Goal: Information Seeking & Learning: Learn about a topic

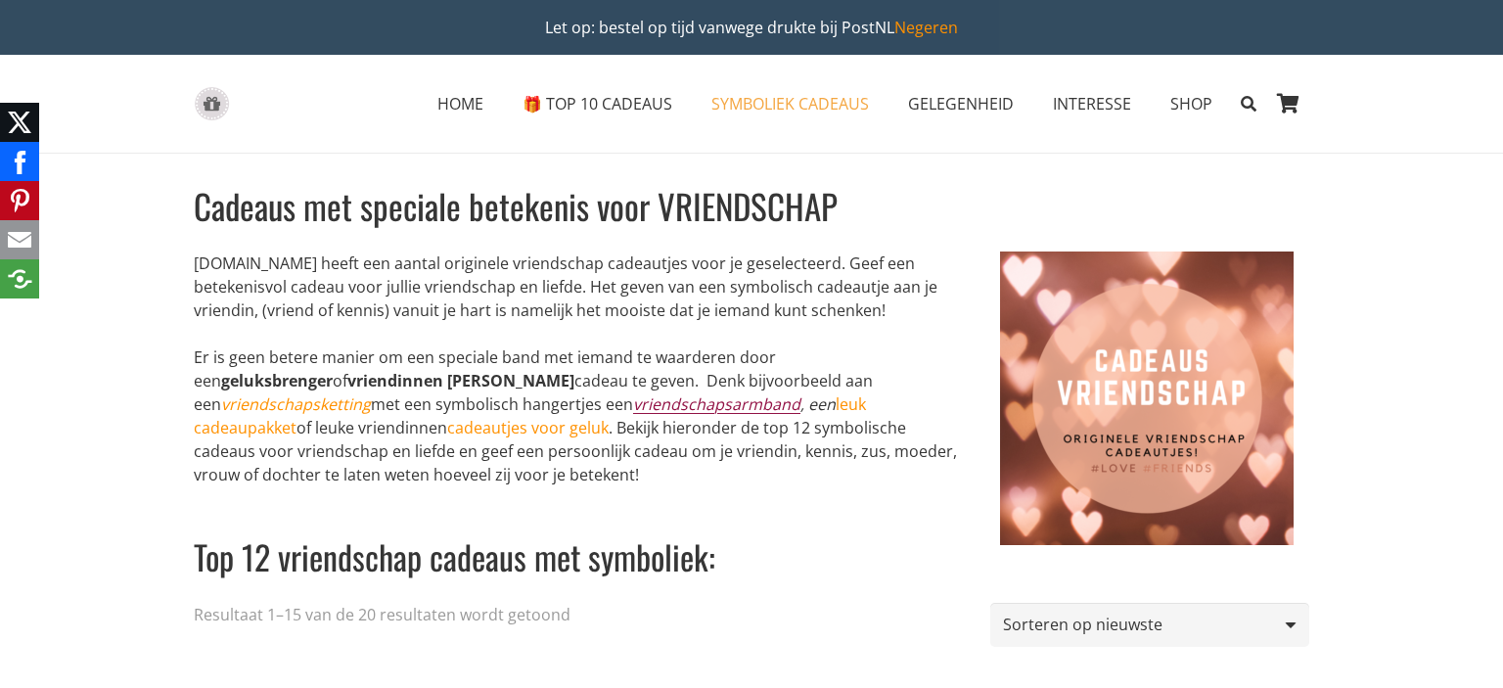
click at [633, 405] on link "vriendschapsarmband" at bounding box center [716, 404] width 167 height 22
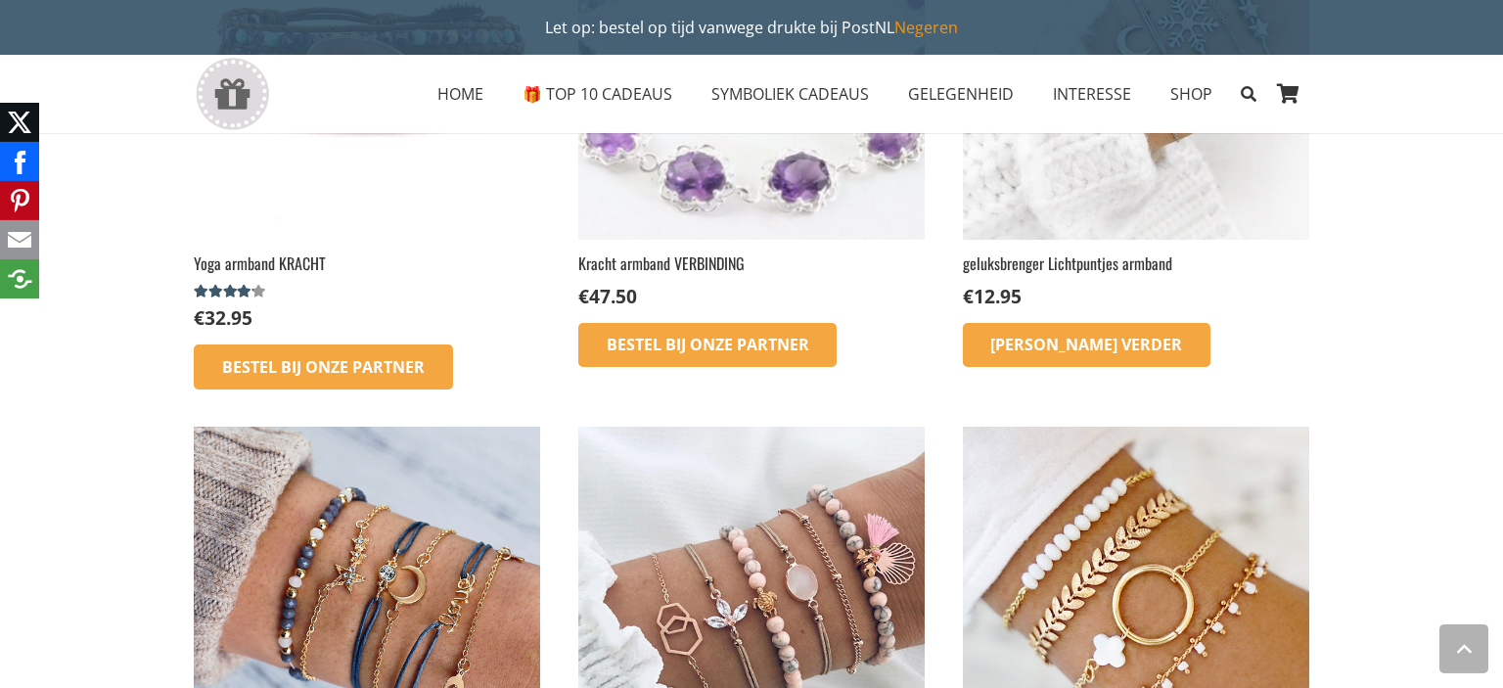
scroll to position [1343, 0]
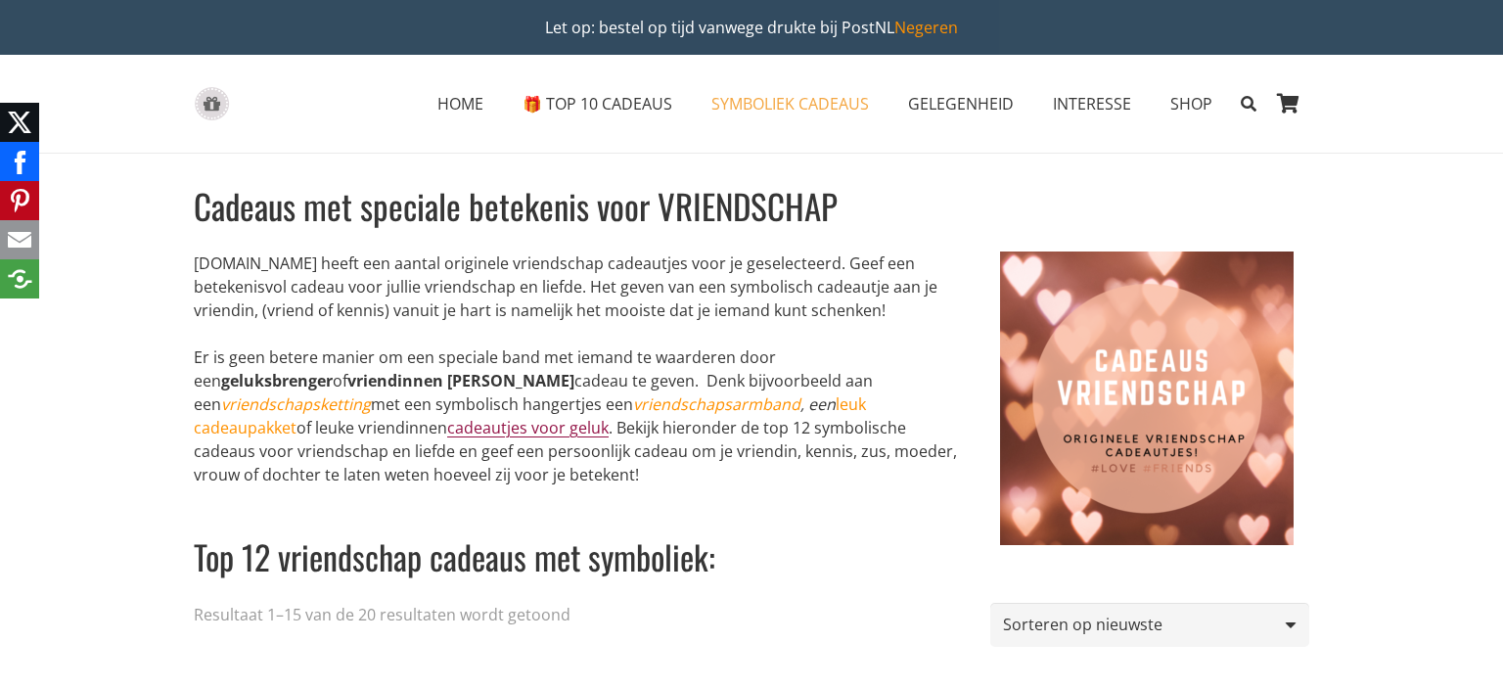
click at [609, 417] on link "cadeautjes voor geluk" at bounding box center [527, 428] width 161 height 22
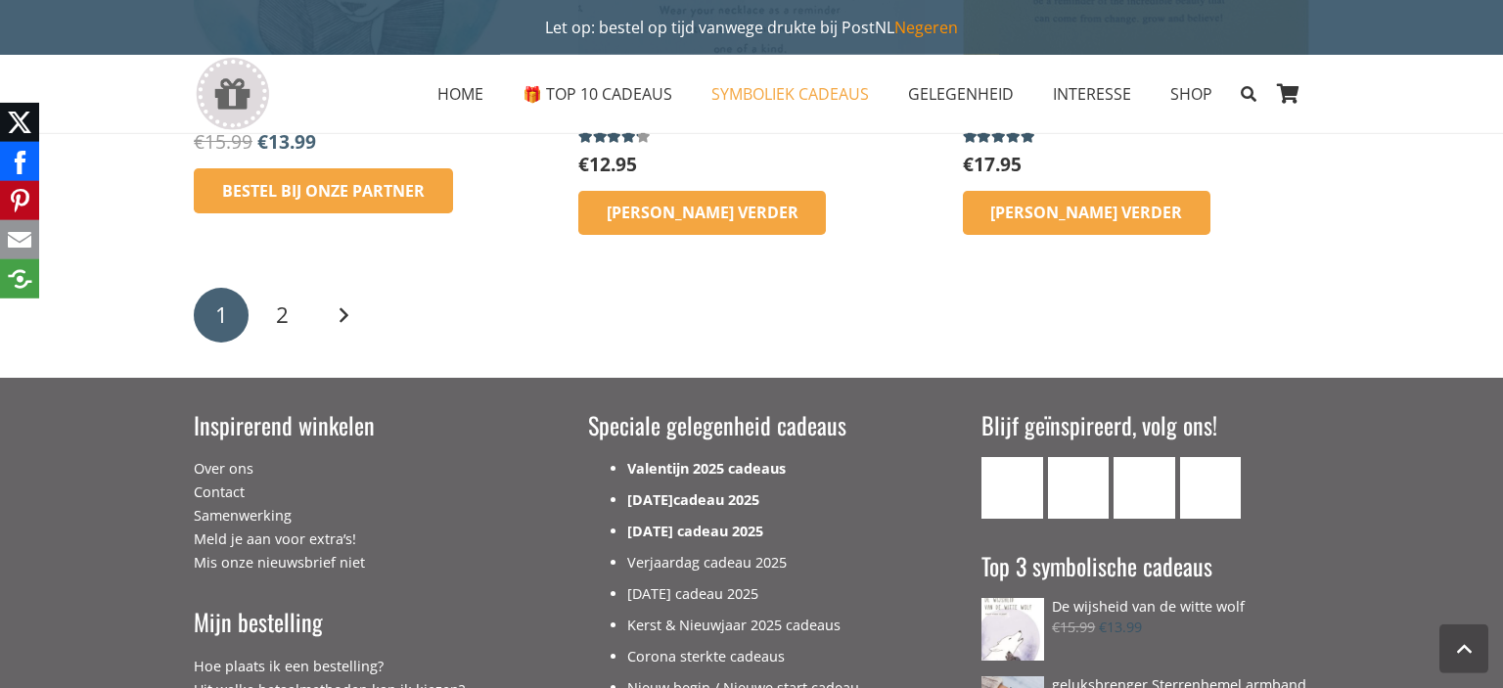
scroll to position [3204, 0]
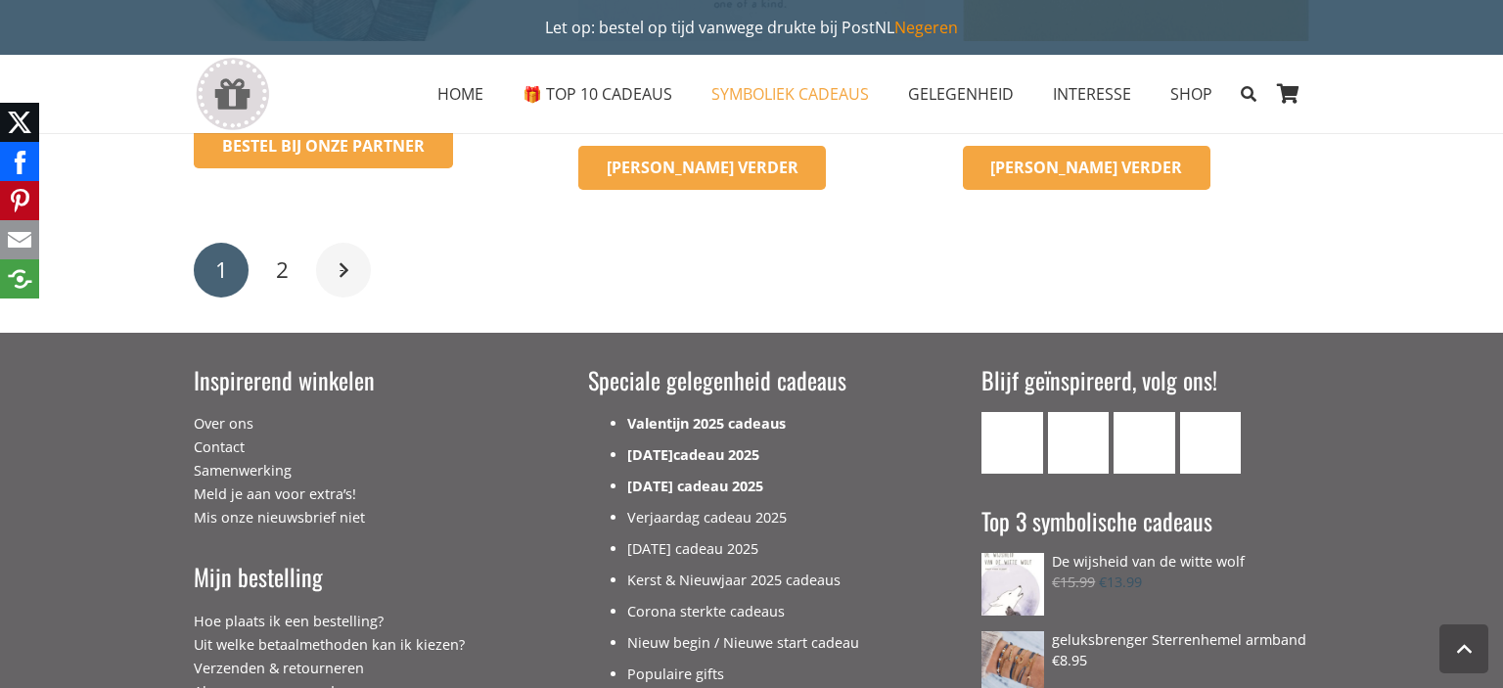
click at [346, 276] on link "Volgende" at bounding box center [343, 270] width 55 height 55
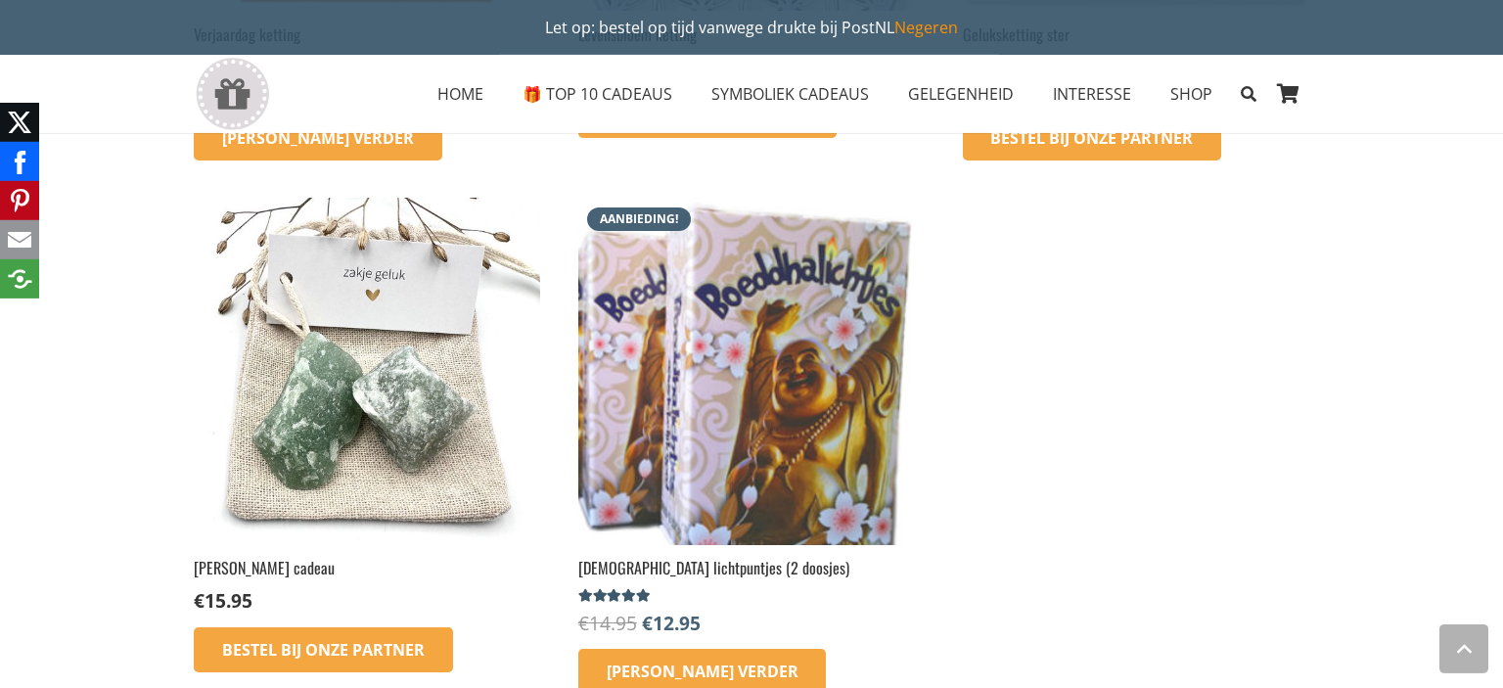
scroll to position [723, 0]
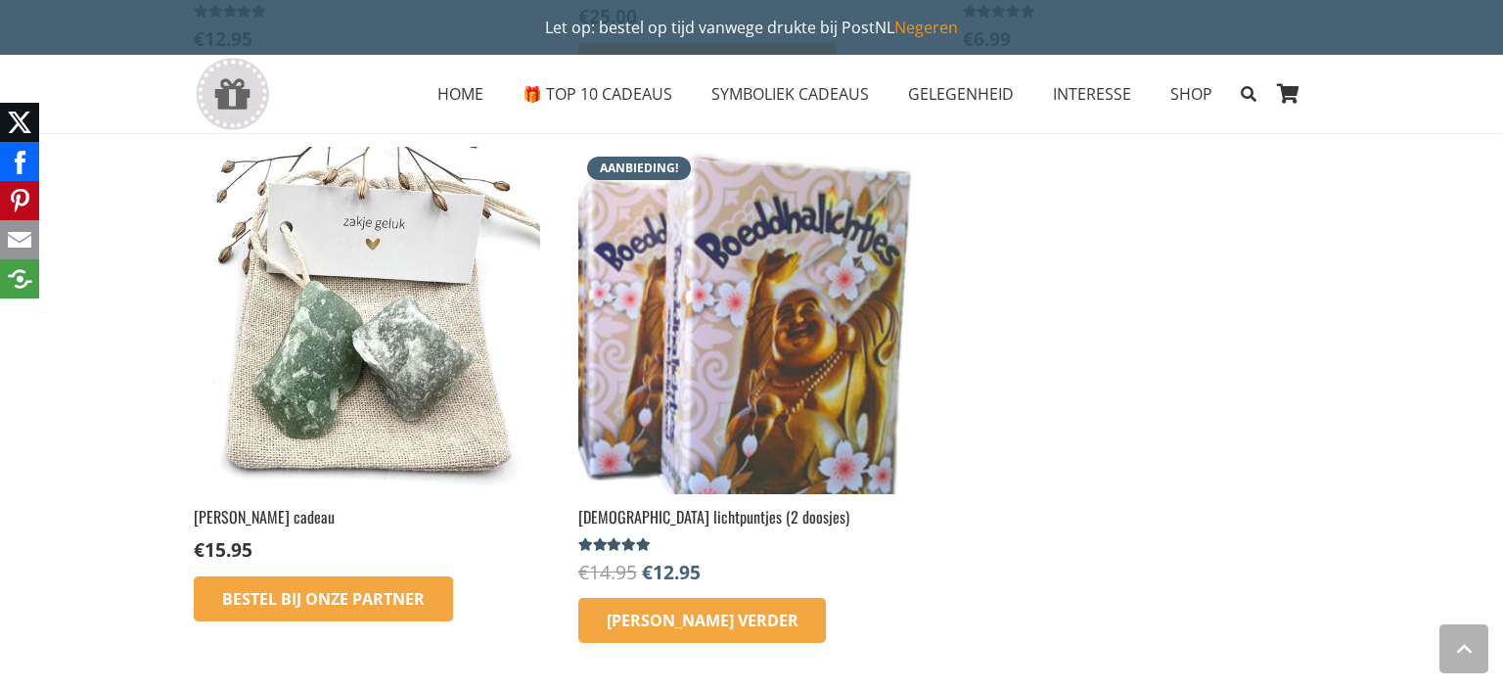
click at [364, 358] on img at bounding box center [367, 320] width 346 height 346
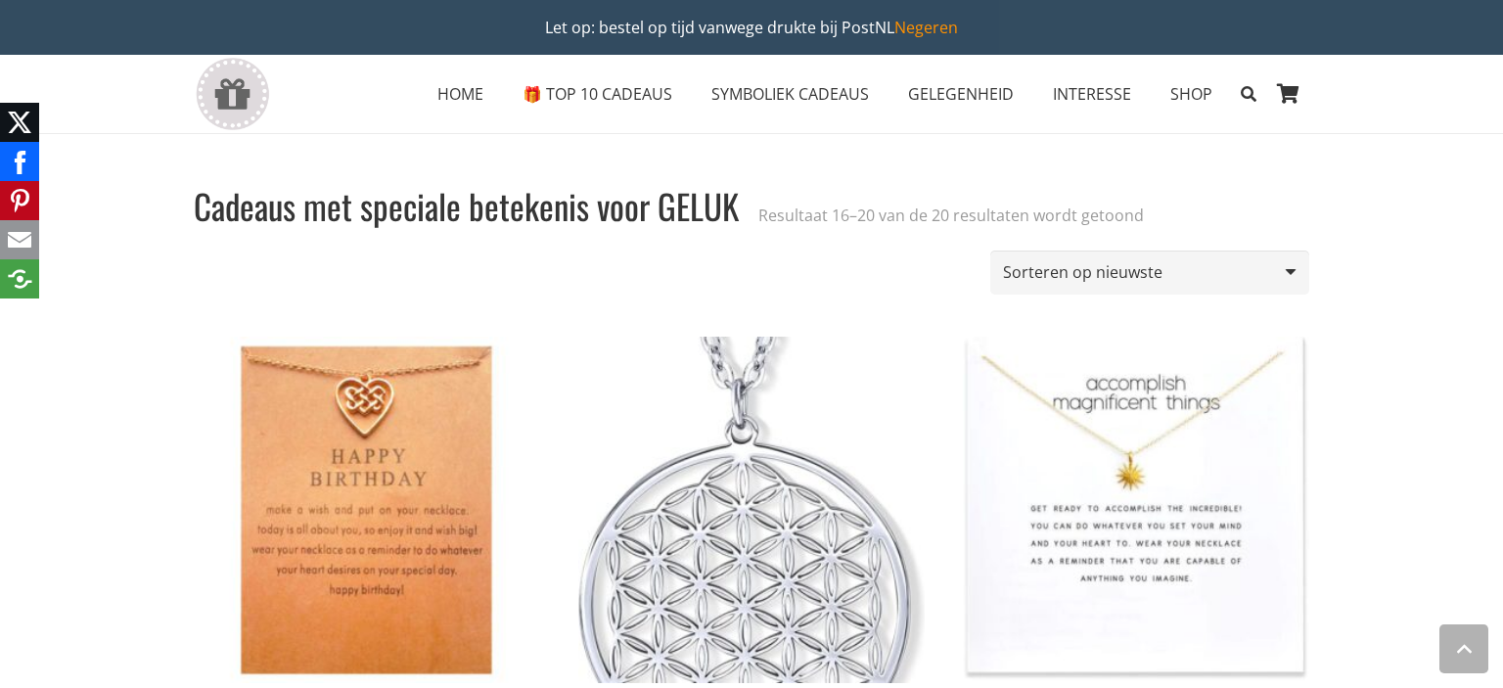
scroll to position [723, 0]
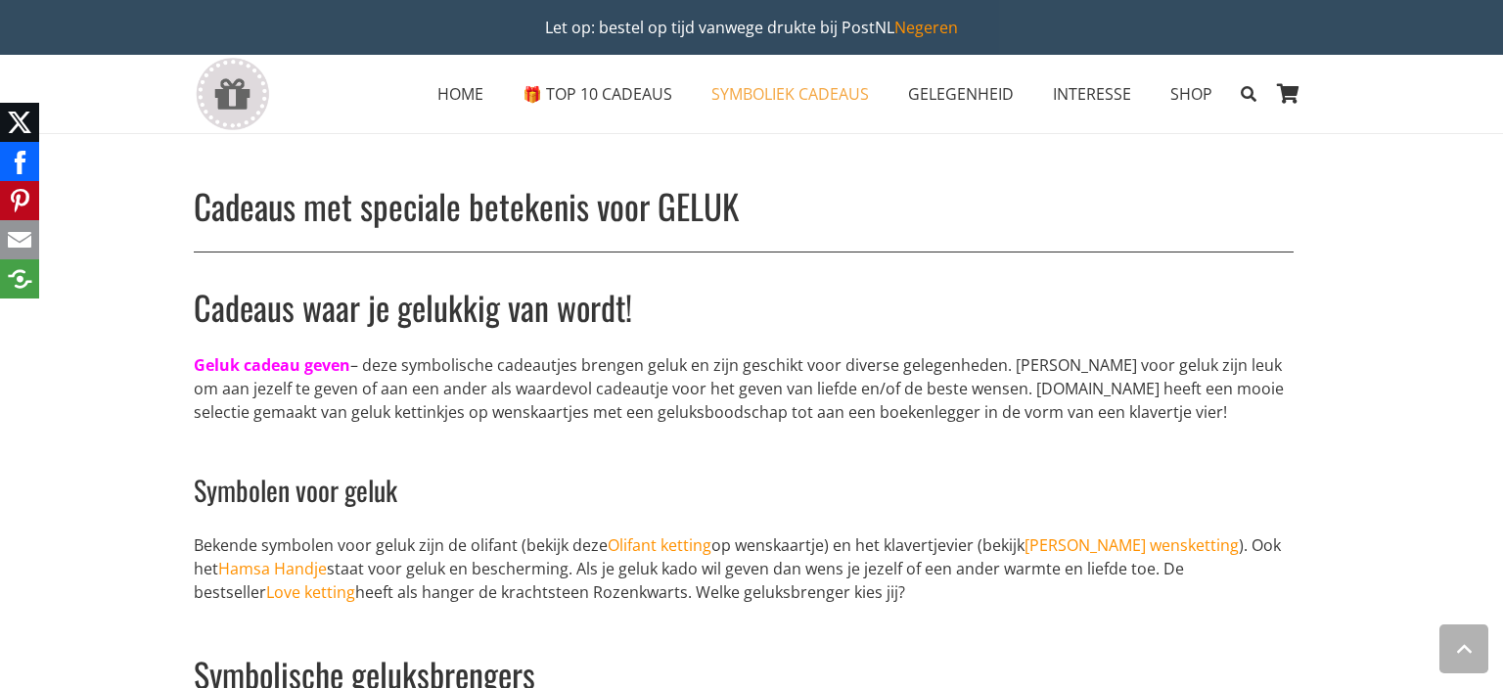
scroll to position [3204, 0]
